Goal: Task Accomplishment & Management: Manage account settings

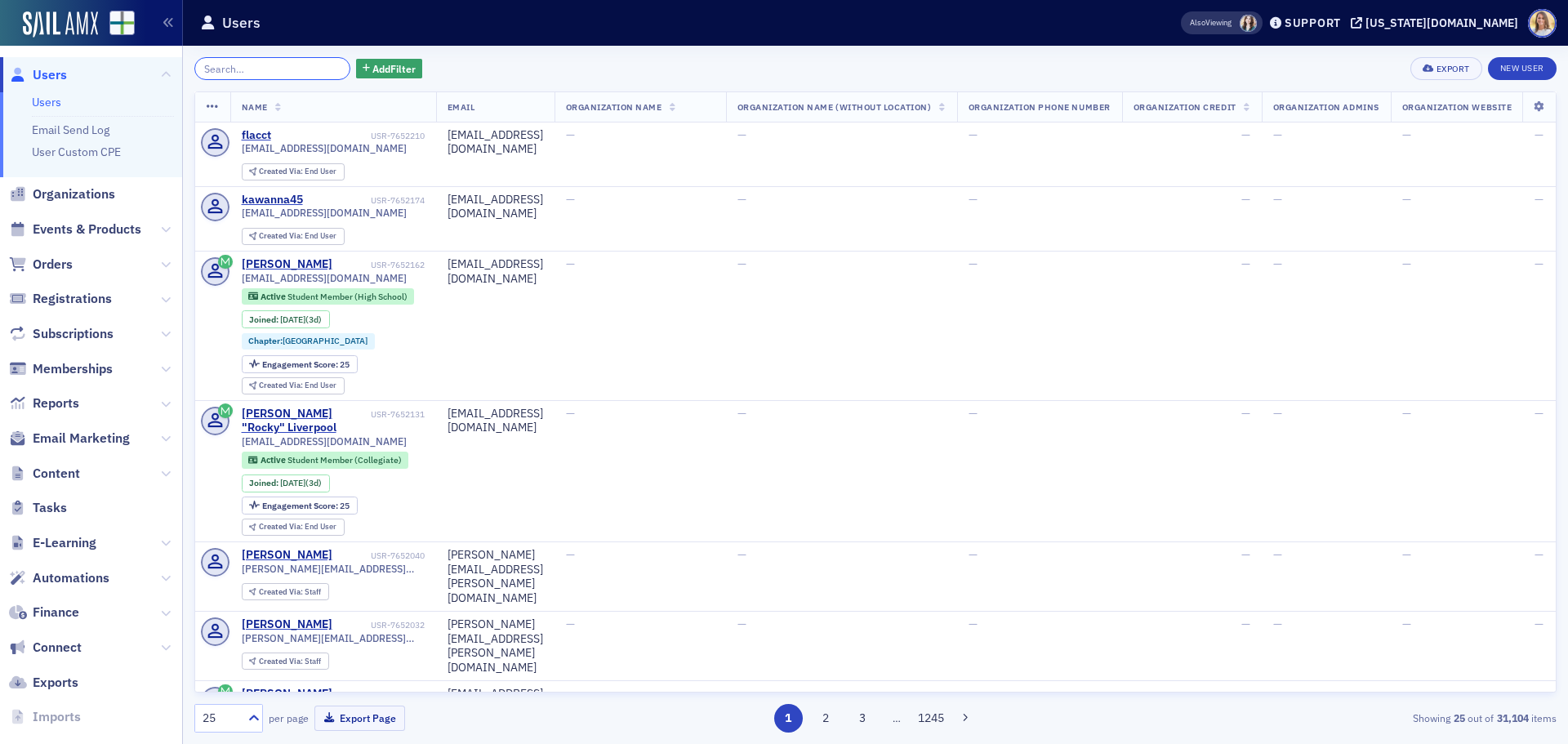
click at [252, 67] on input "search" at bounding box center [272, 68] width 156 height 23
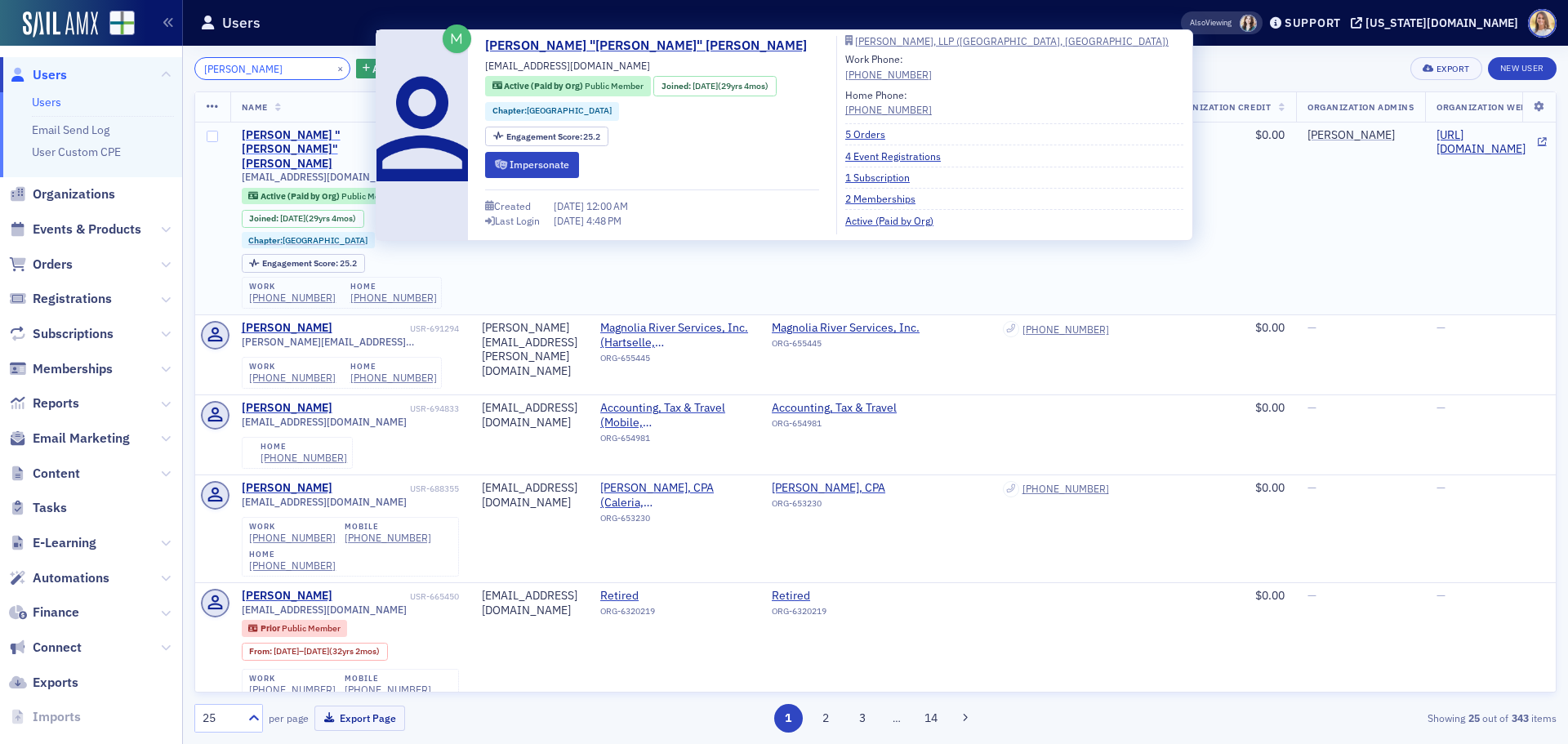
type input "[PERSON_NAME]"
click at [292, 132] on div "[PERSON_NAME] "[PERSON_NAME]" [PERSON_NAME]" at bounding box center [323, 149] width 165 height 43
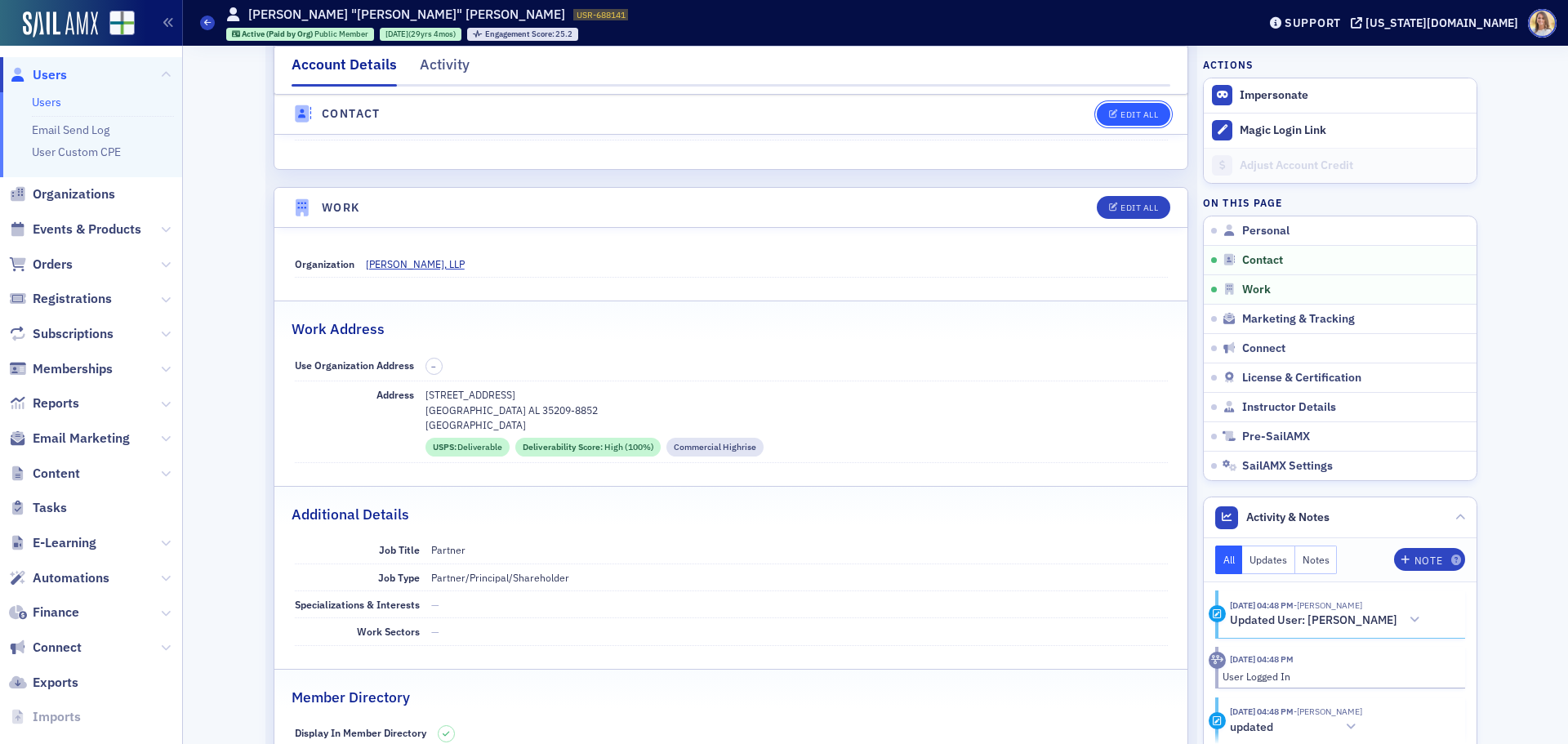
click at [1142, 108] on button "Edit All" at bounding box center [1133, 114] width 73 height 23
select select "US"
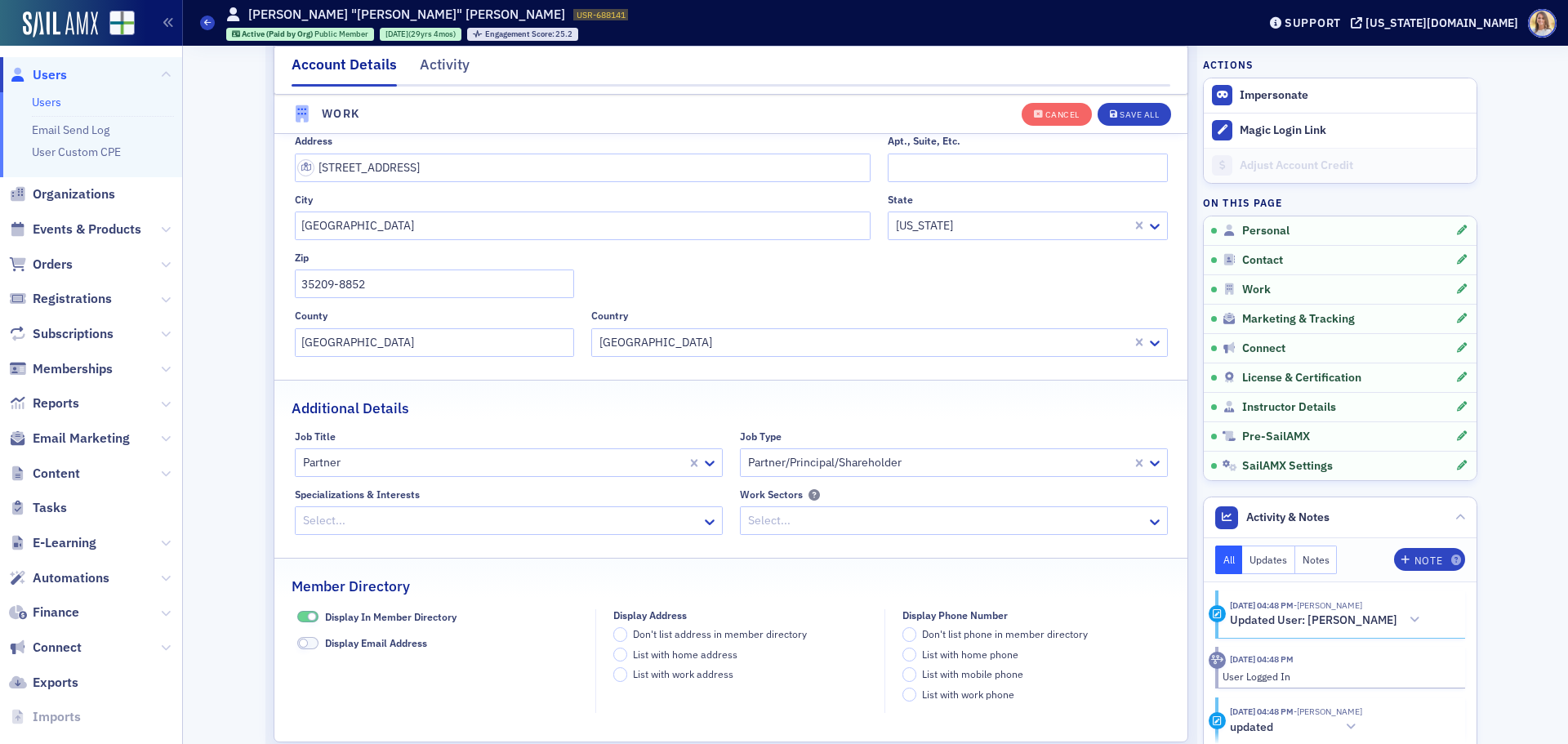
scroll to position [1549, 0]
click at [986, 457] on div at bounding box center [938, 462] width 384 height 20
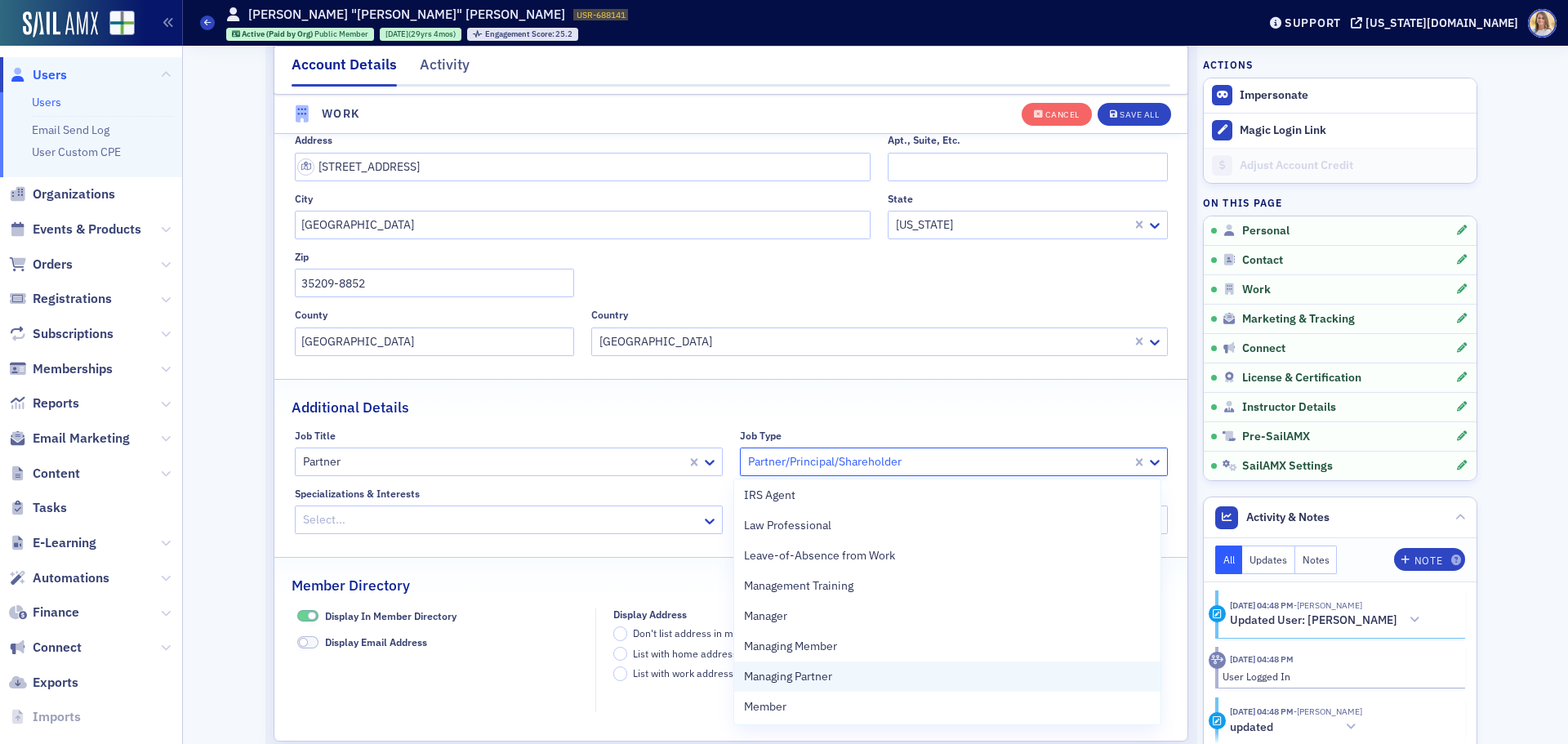
scroll to position [1303, 0]
click at [840, 675] on div "Managing Partner" at bounding box center [947, 676] width 407 height 17
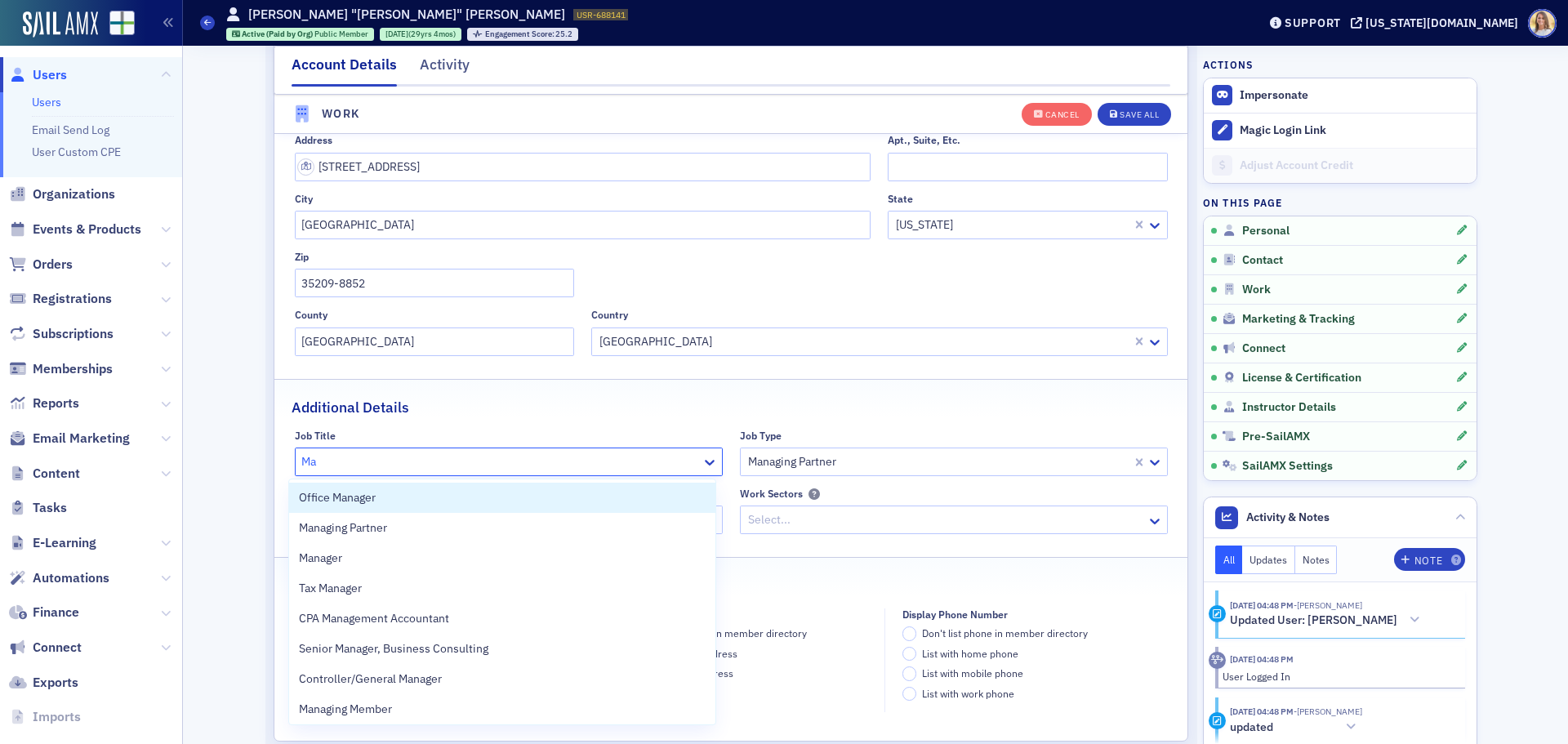
type input "Man"
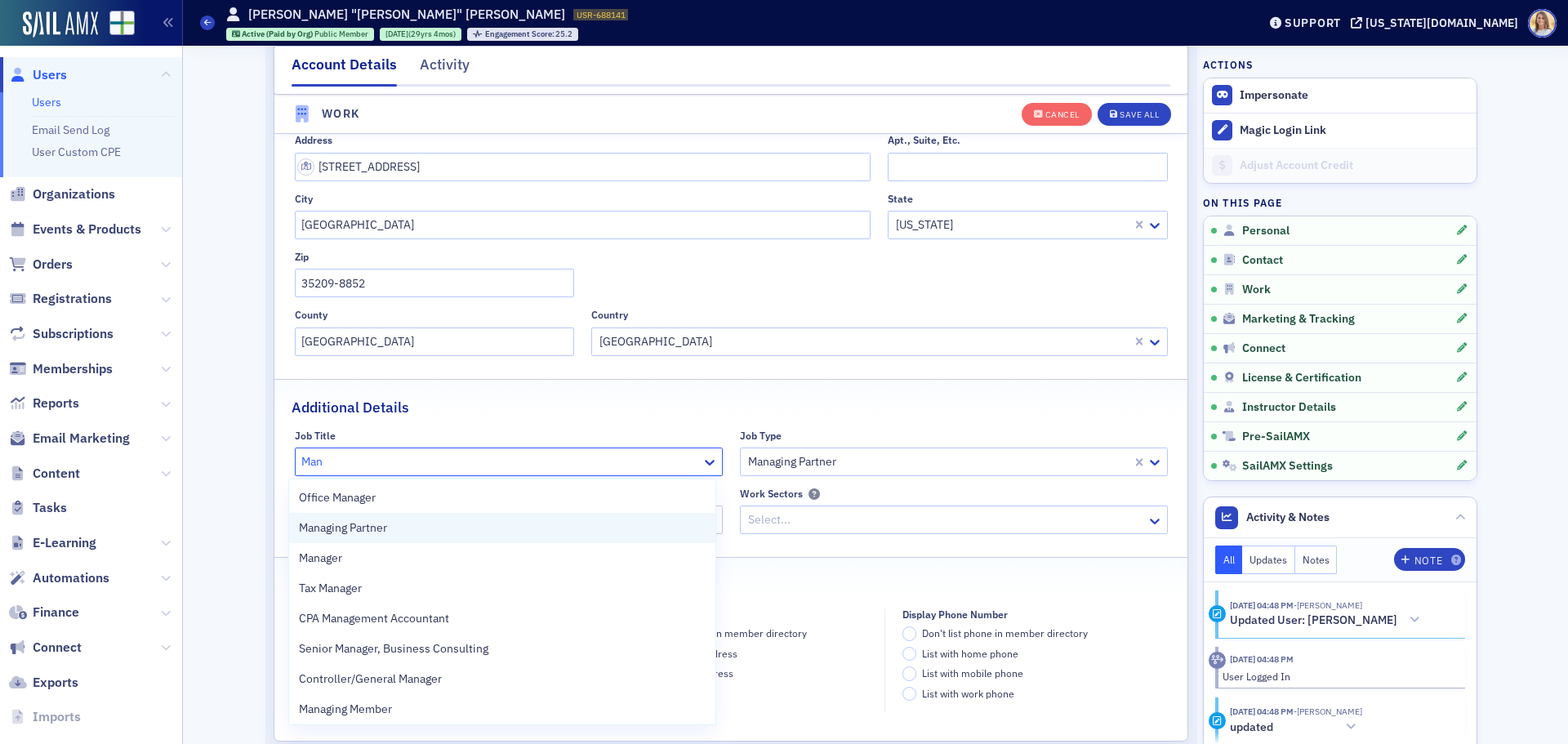
click at [426, 524] on div "Managing Partner" at bounding box center [502, 528] width 407 height 17
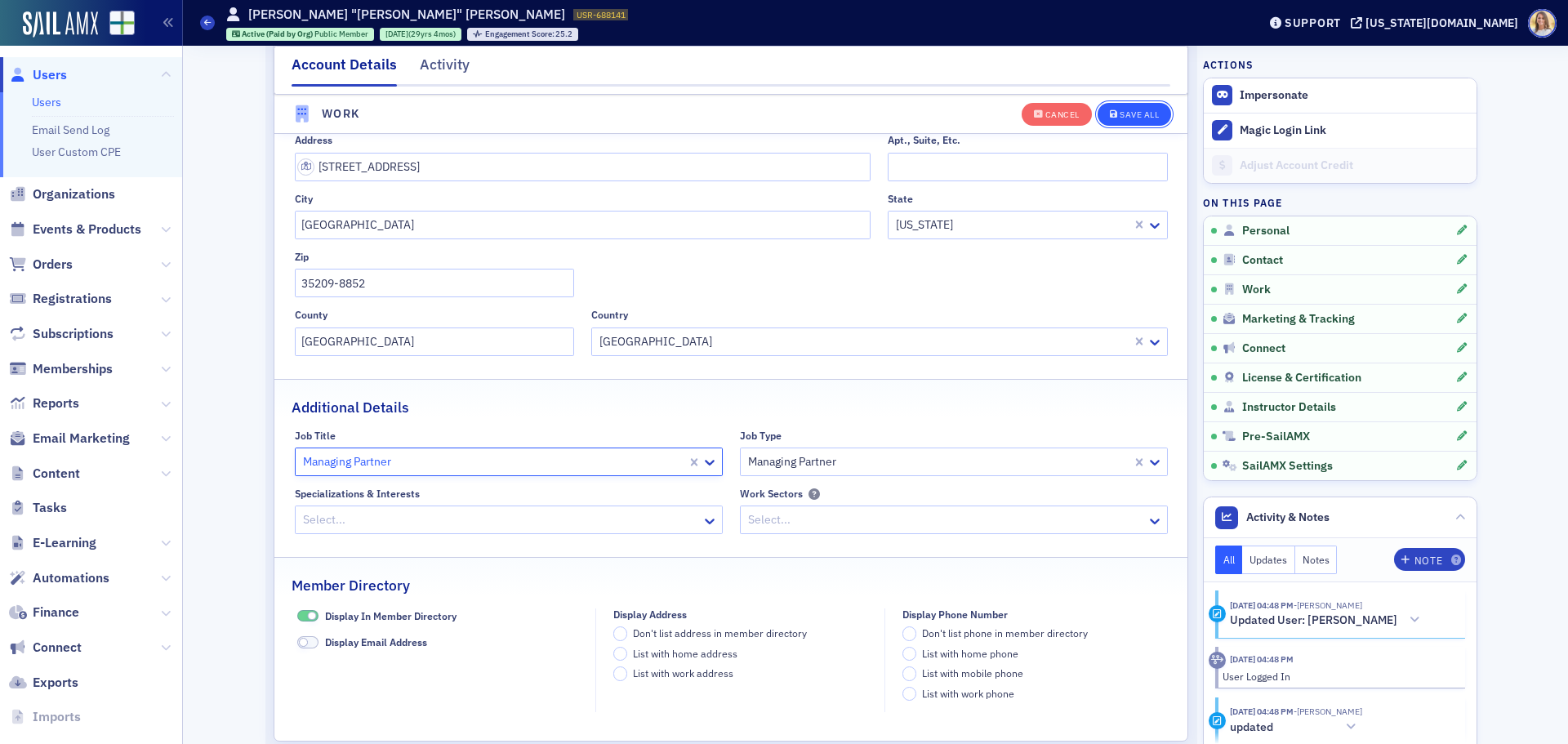
click at [1110, 111] on icon "button" at bounding box center [1115, 115] width 8 height 9
